Goal: Transaction & Acquisition: Purchase product/service

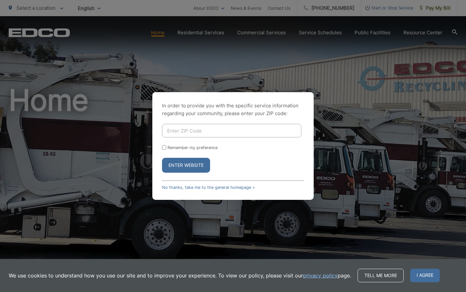
click at [196, 129] on input "Enter ZIP Code" at bounding box center [232, 131] width 140 height 14
type input "92024"
click at [166, 148] on input "Remember my preference" at bounding box center [164, 147] width 4 height 4
checkbox input "true"
click at [190, 163] on button "Enter Website" at bounding box center [186, 165] width 48 height 15
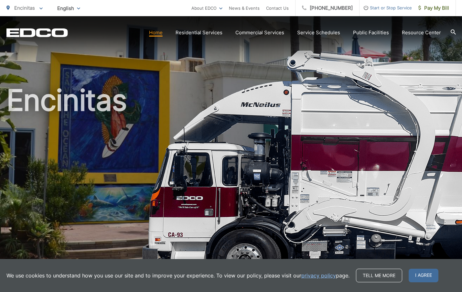
click at [159, 35] on link "Home" at bounding box center [156, 33] width 14 height 8
click at [428, 9] on span "Pay My Bill" at bounding box center [433, 8] width 31 height 8
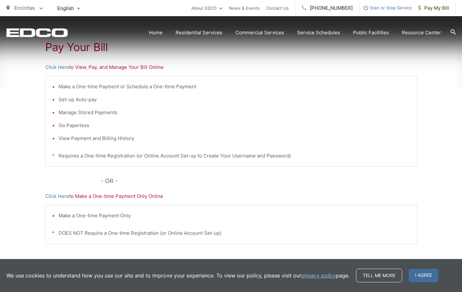
scroll to position [129, 0]
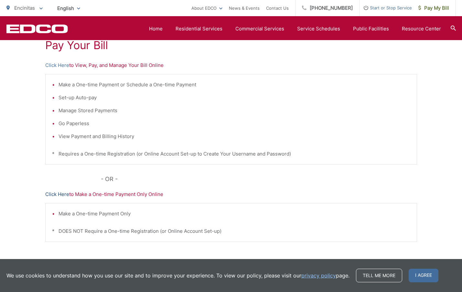
click at [53, 193] on link "Click Here" at bounding box center [57, 194] width 24 height 8
